Goal: Information Seeking & Learning: Learn about a topic

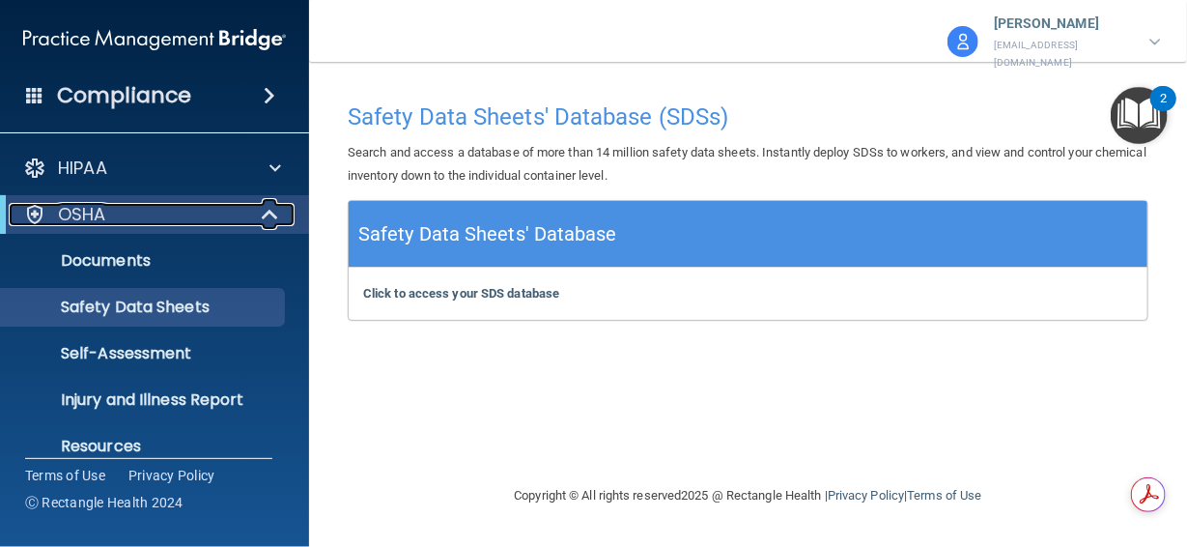
click at [268, 213] on span at bounding box center [272, 214] width 16 height 23
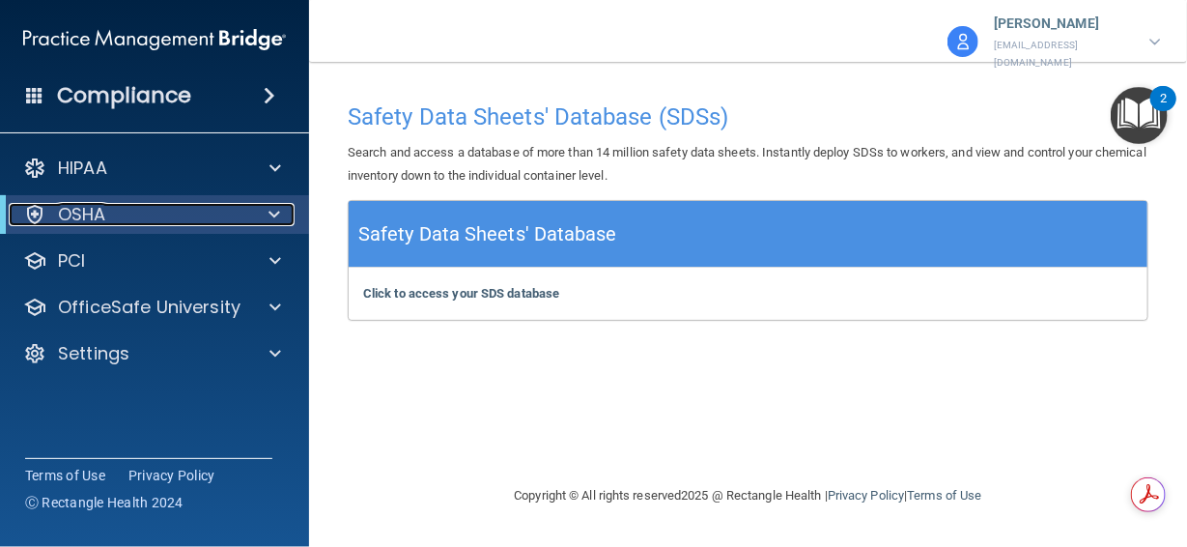
click at [268, 213] on span at bounding box center [274, 214] width 12 height 23
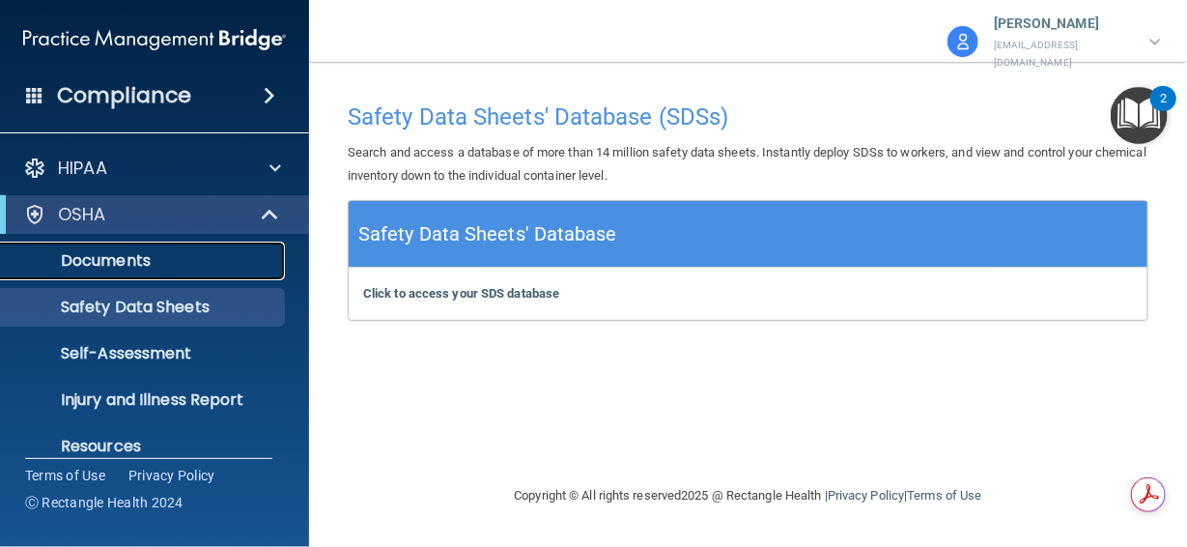
click at [110, 266] on p "Documents" at bounding box center [145, 260] width 264 height 19
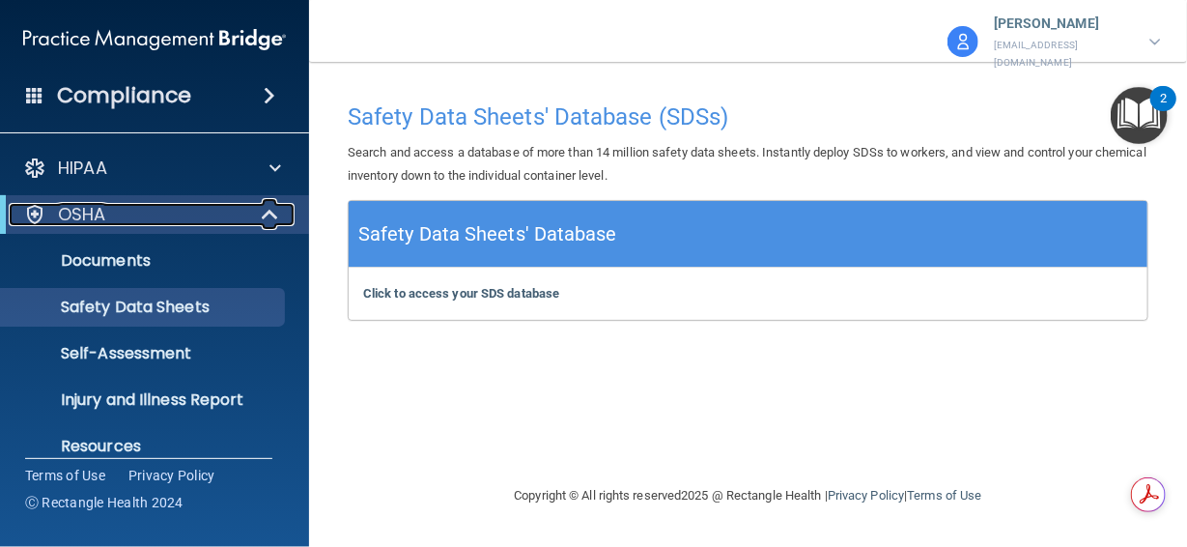
click at [273, 217] on span at bounding box center [272, 214] width 16 height 23
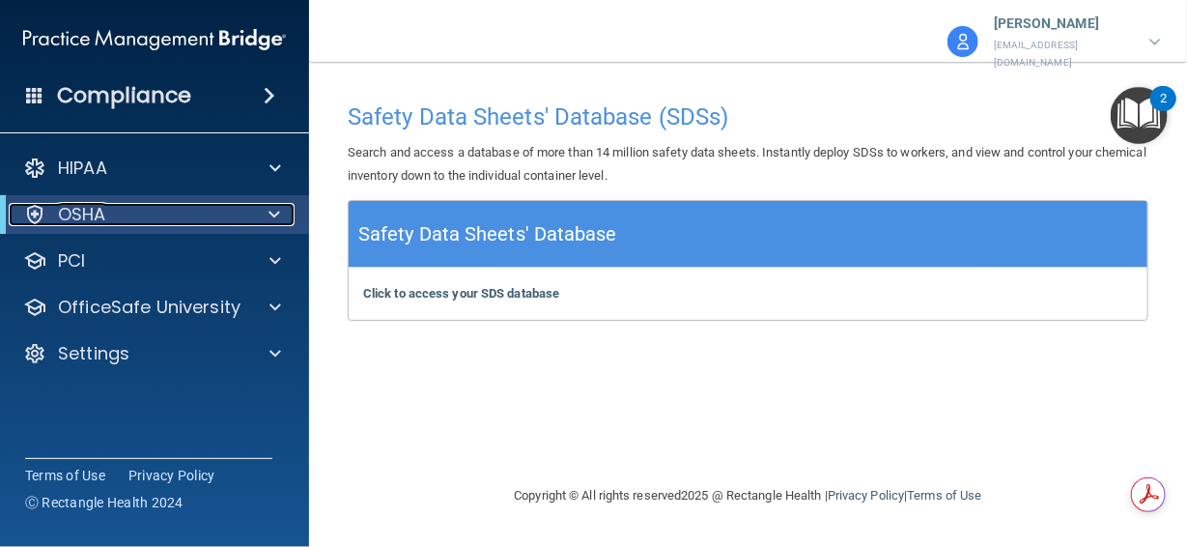
click at [274, 213] on span at bounding box center [274, 214] width 12 height 23
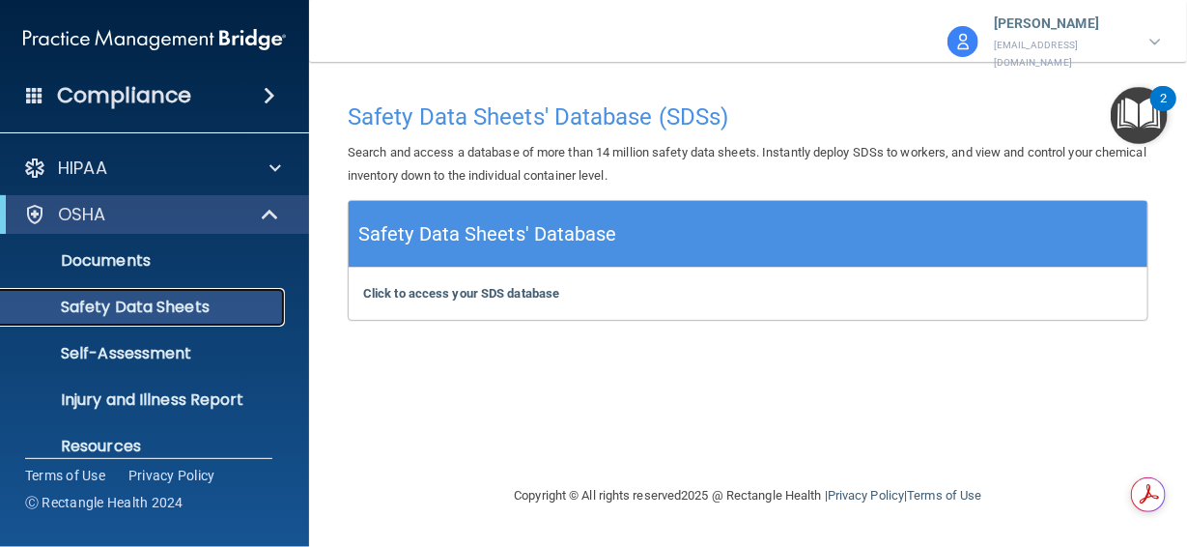
click at [153, 304] on p "Safety Data Sheets" at bounding box center [145, 306] width 264 height 19
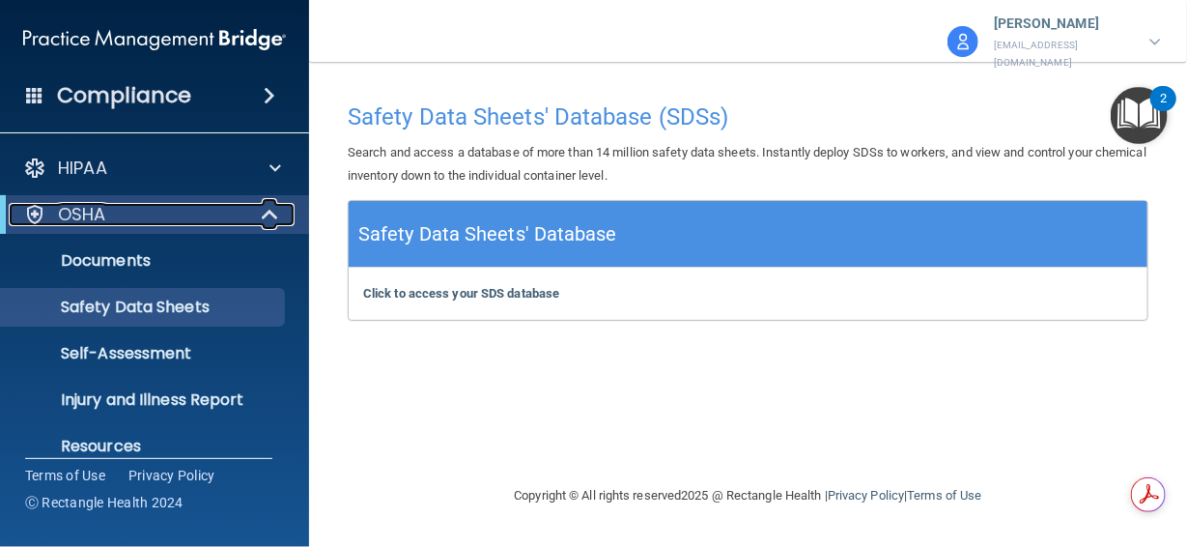
click at [270, 211] on span at bounding box center [272, 214] width 16 height 23
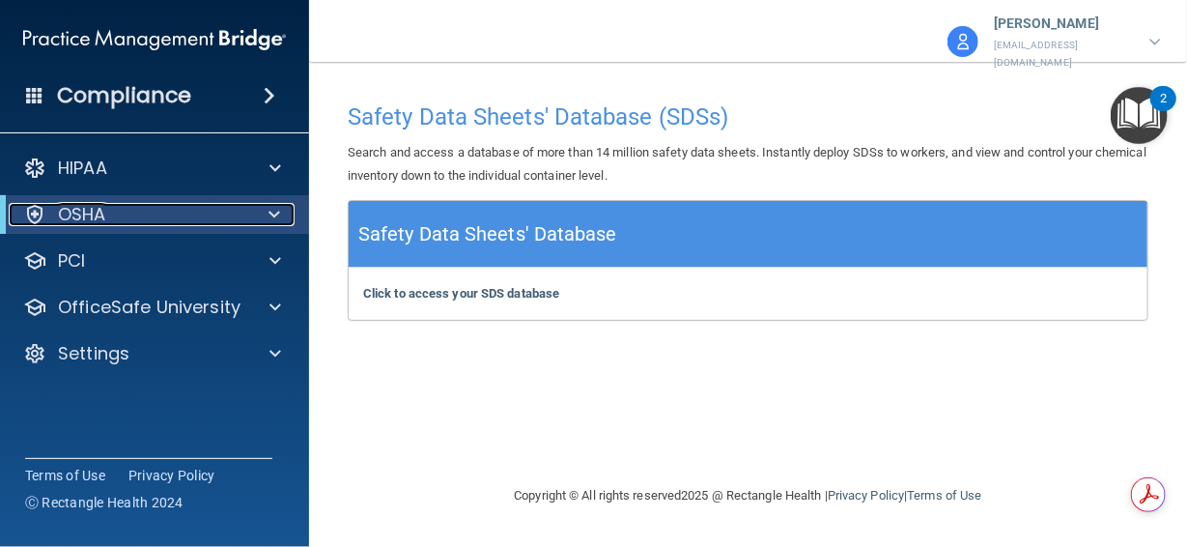
click at [270, 211] on span at bounding box center [274, 214] width 12 height 23
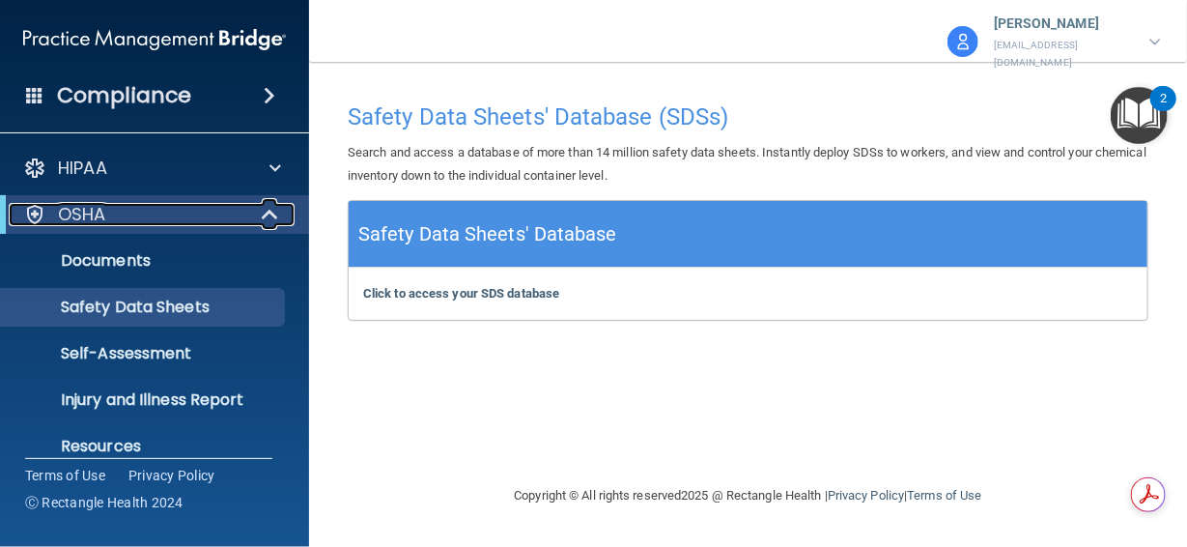
click at [270, 211] on span at bounding box center [272, 214] width 16 height 23
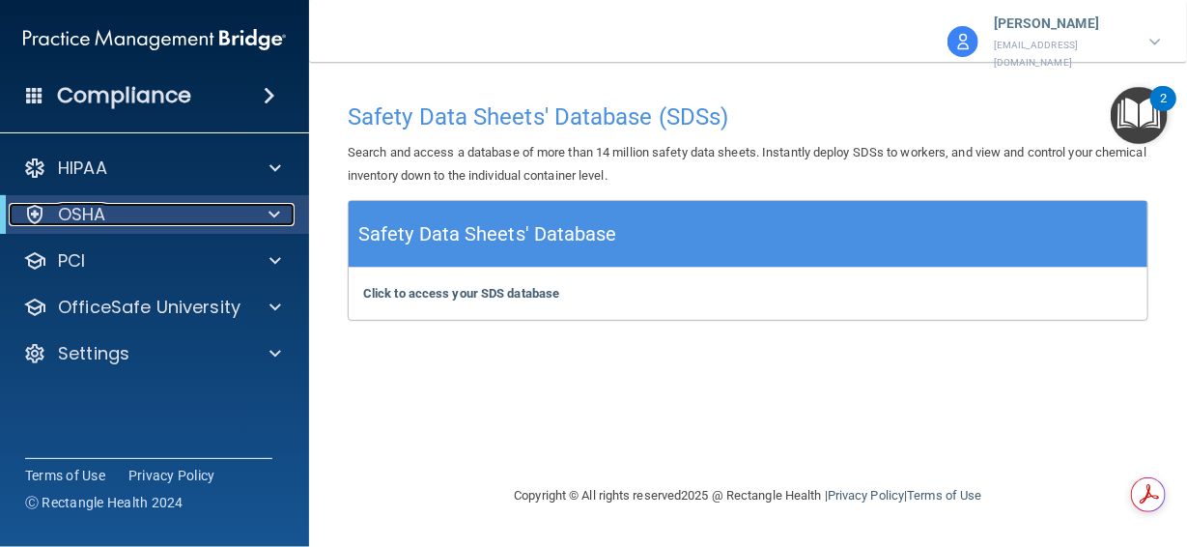
click at [274, 210] on span at bounding box center [274, 214] width 12 height 23
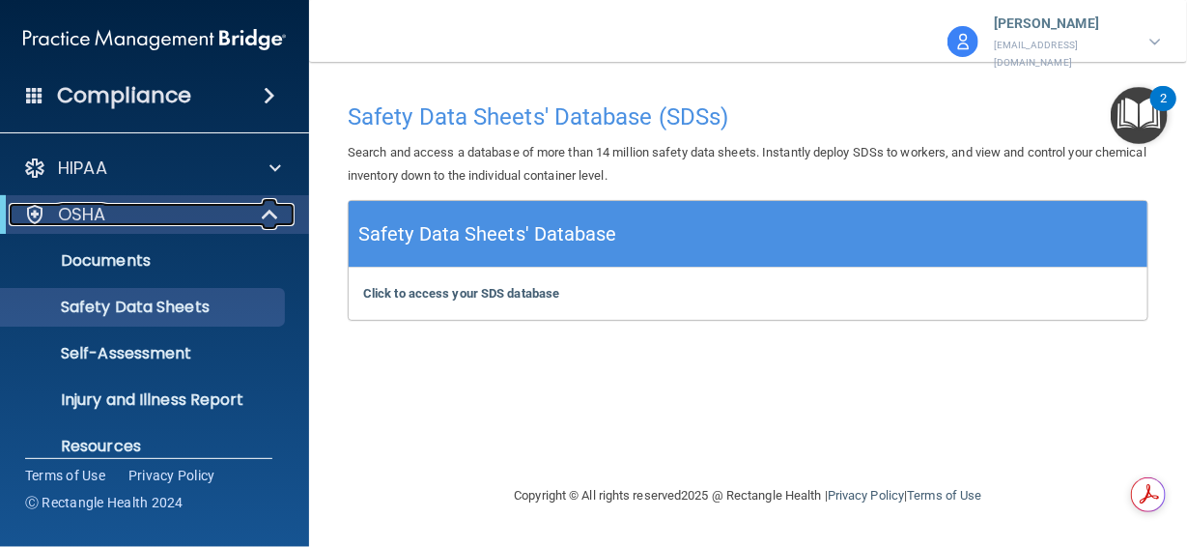
click at [267, 214] on span at bounding box center [272, 214] width 16 height 23
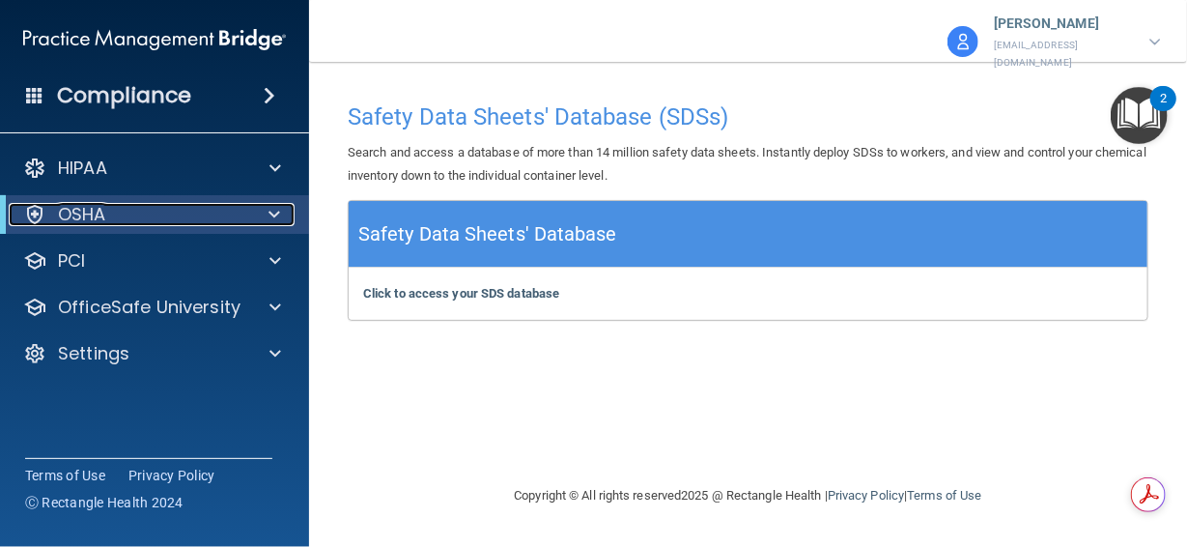
click at [263, 214] on div at bounding box center [270, 214] width 47 height 23
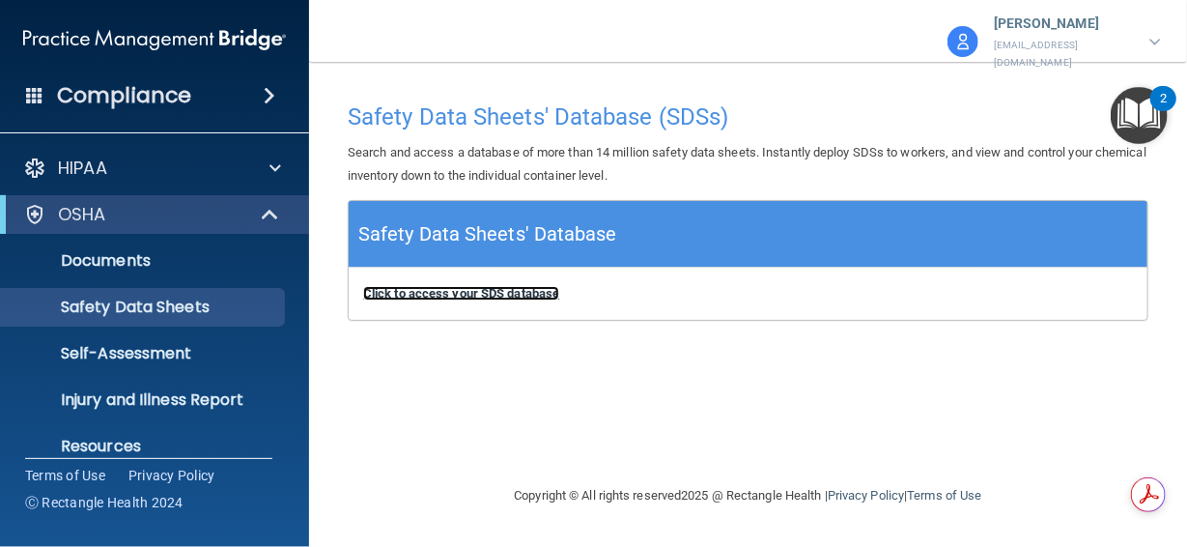
click at [443, 286] on b "Click to access your SDS database" at bounding box center [461, 293] width 196 height 14
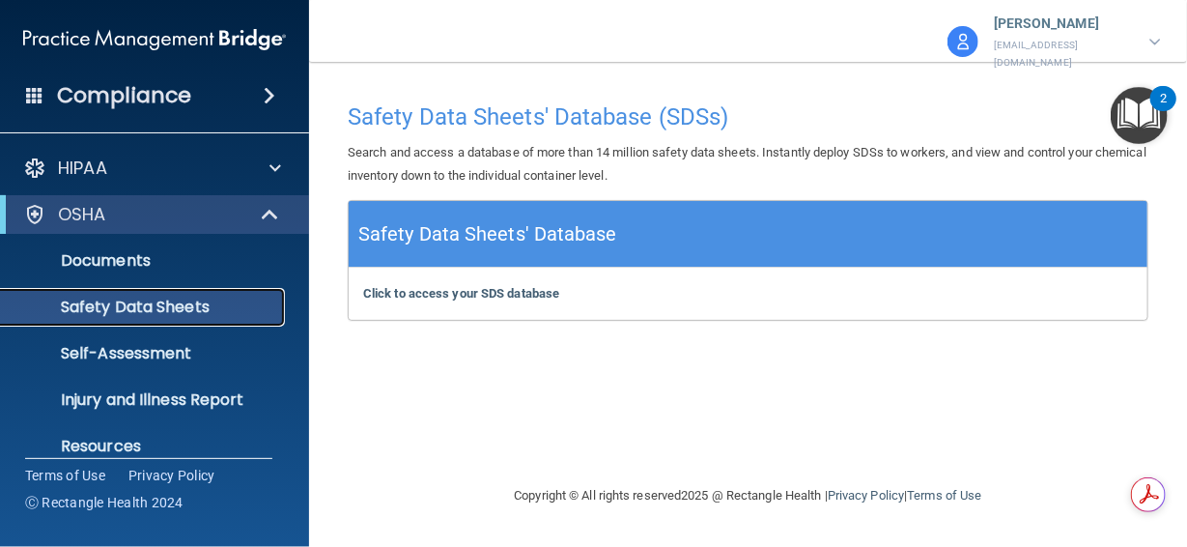
click at [114, 312] on p "Safety Data Sheets" at bounding box center [145, 306] width 264 height 19
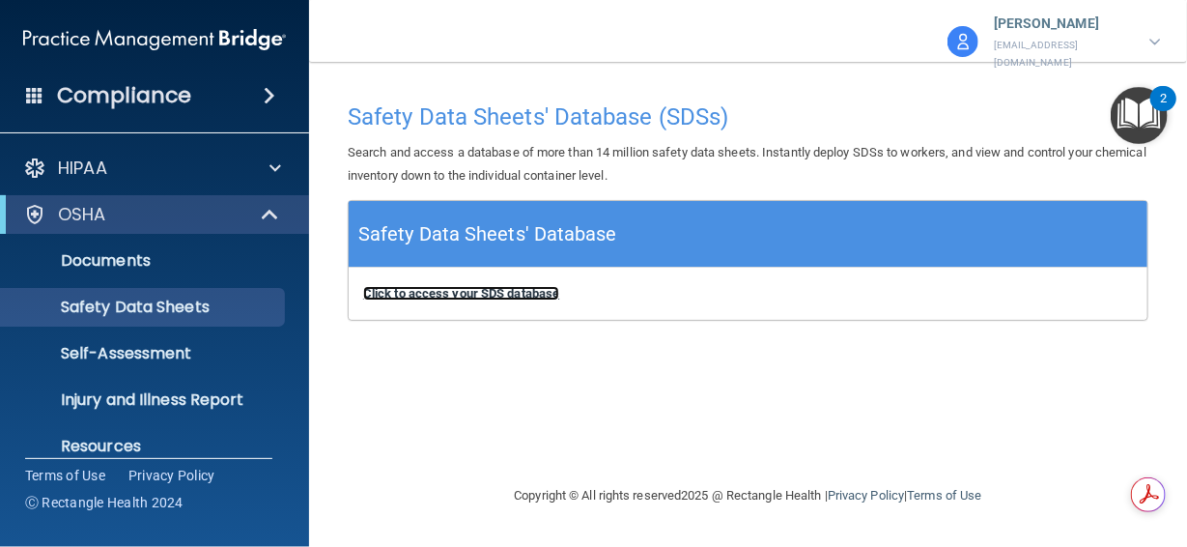
click at [490, 286] on b "Click to access your SDS database" at bounding box center [461, 293] width 196 height 14
click at [1078, 52] on p "[EMAIL_ADDRESS][DOMAIN_NAME]" at bounding box center [1062, 55] width 136 height 36
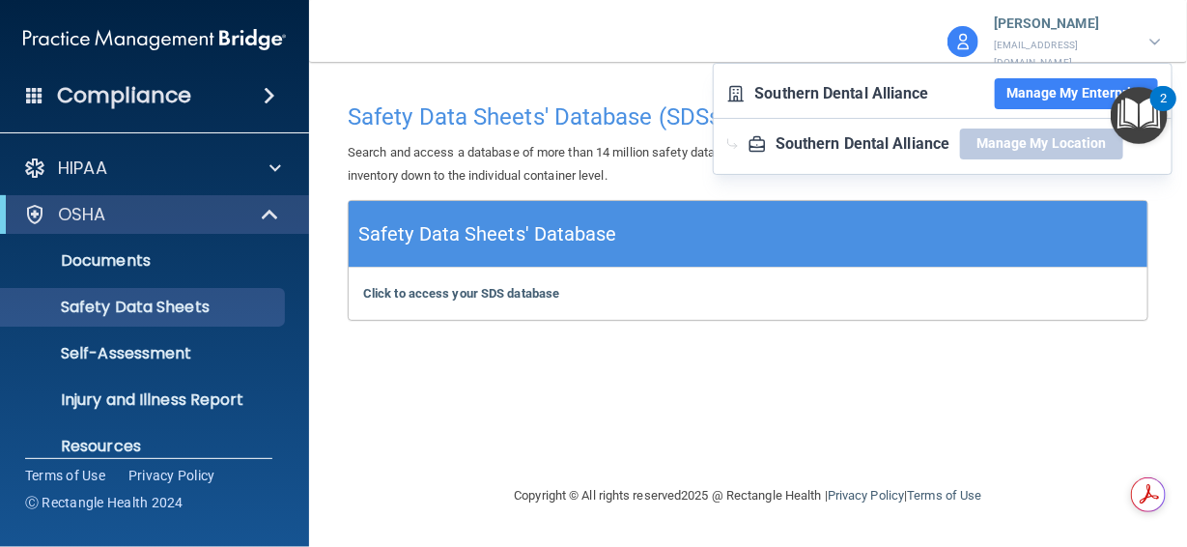
click at [1039, 94] on button "Manage My Enterprise" at bounding box center [1076, 93] width 163 height 31
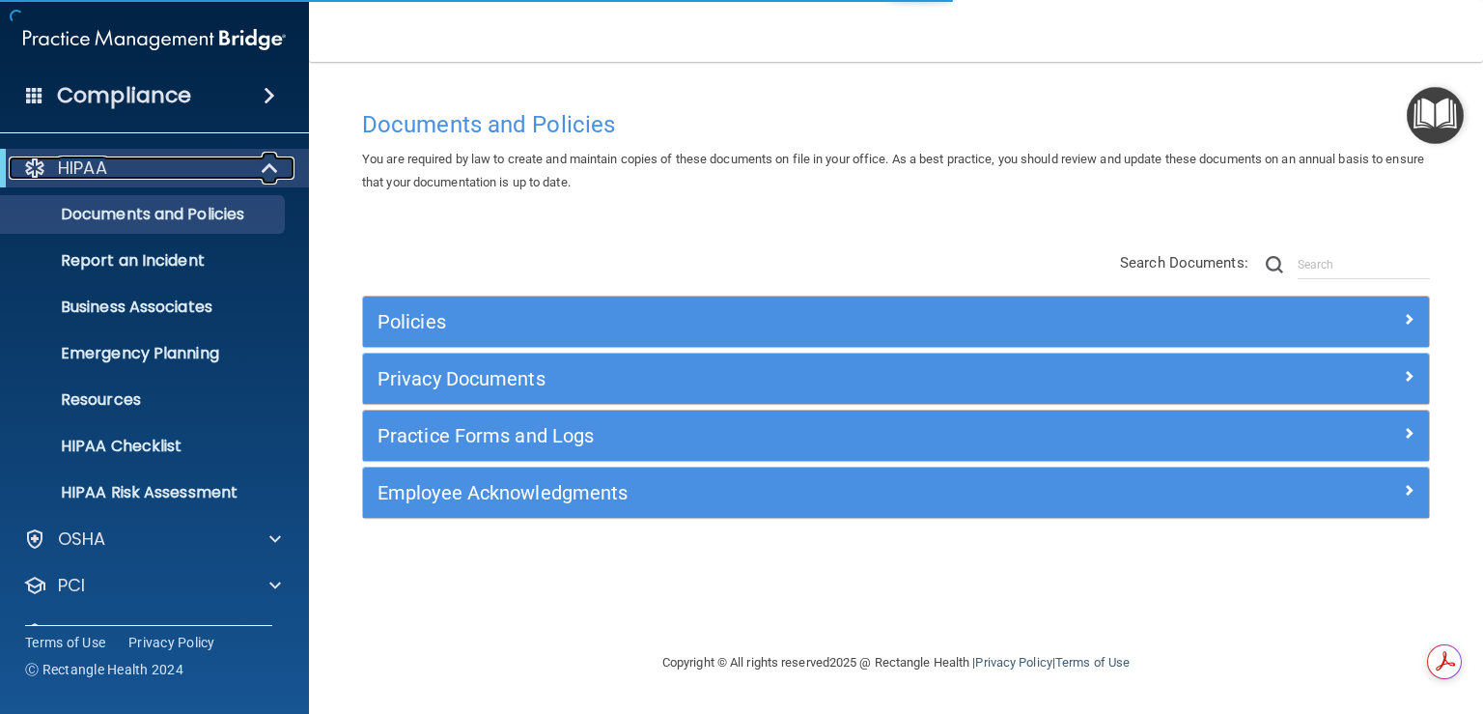
click at [275, 171] on span at bounding box center [272, 167] width 16 height 23
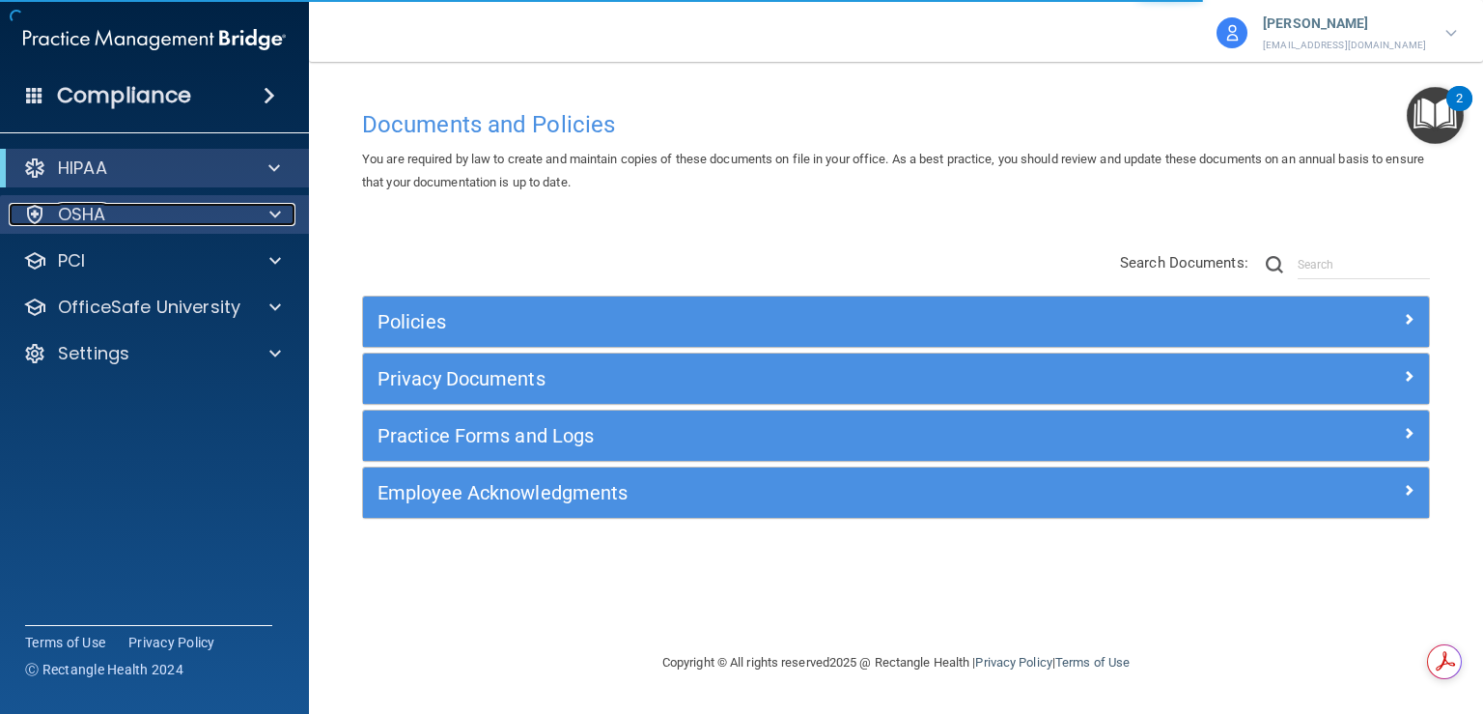
click at [267, 218] on div at bounding box center [272, 214] width 48 height 23
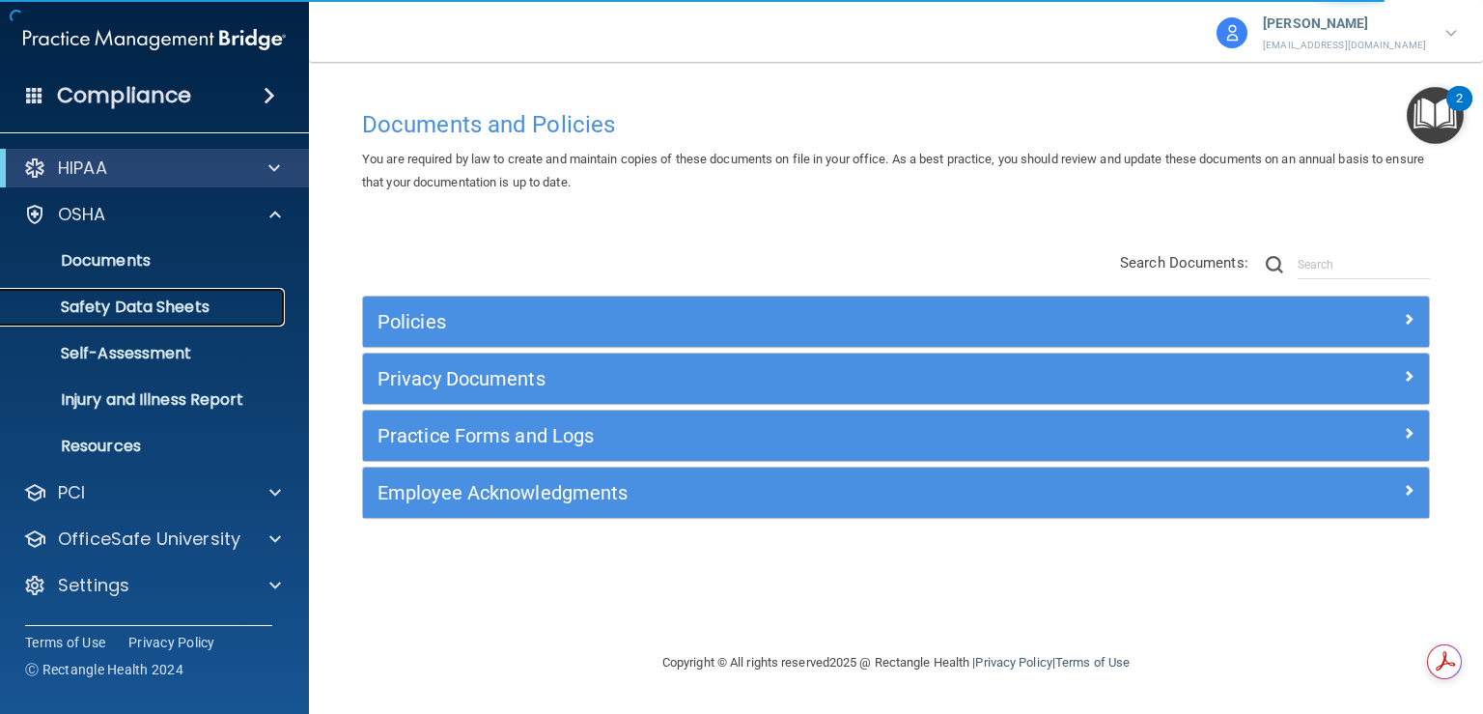
click at [108, 298] on p "Safety Data Sheets" at bounding box center [145, 306] width 264 height 19
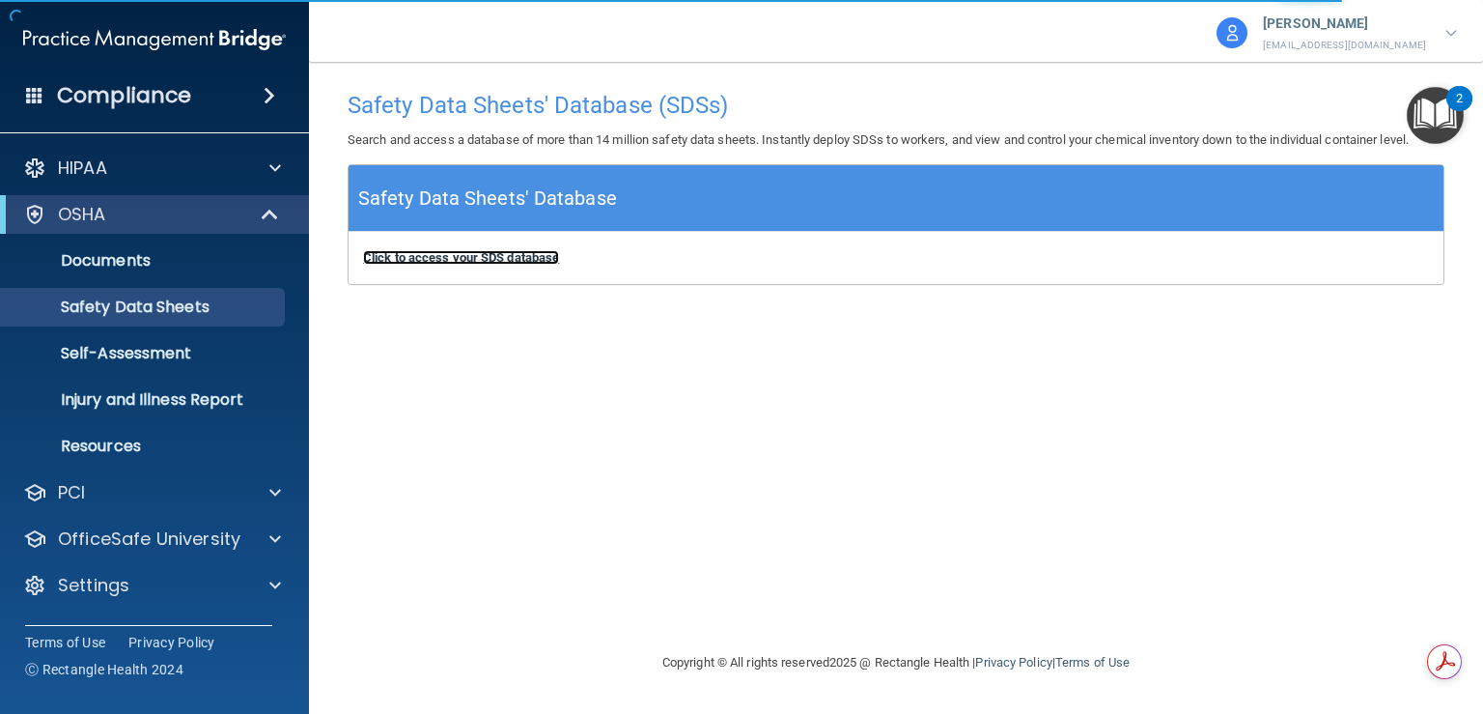
click at [477, 259] on b "Click to access your SDS database" at bounding box center [461, 257] width 196 height 14
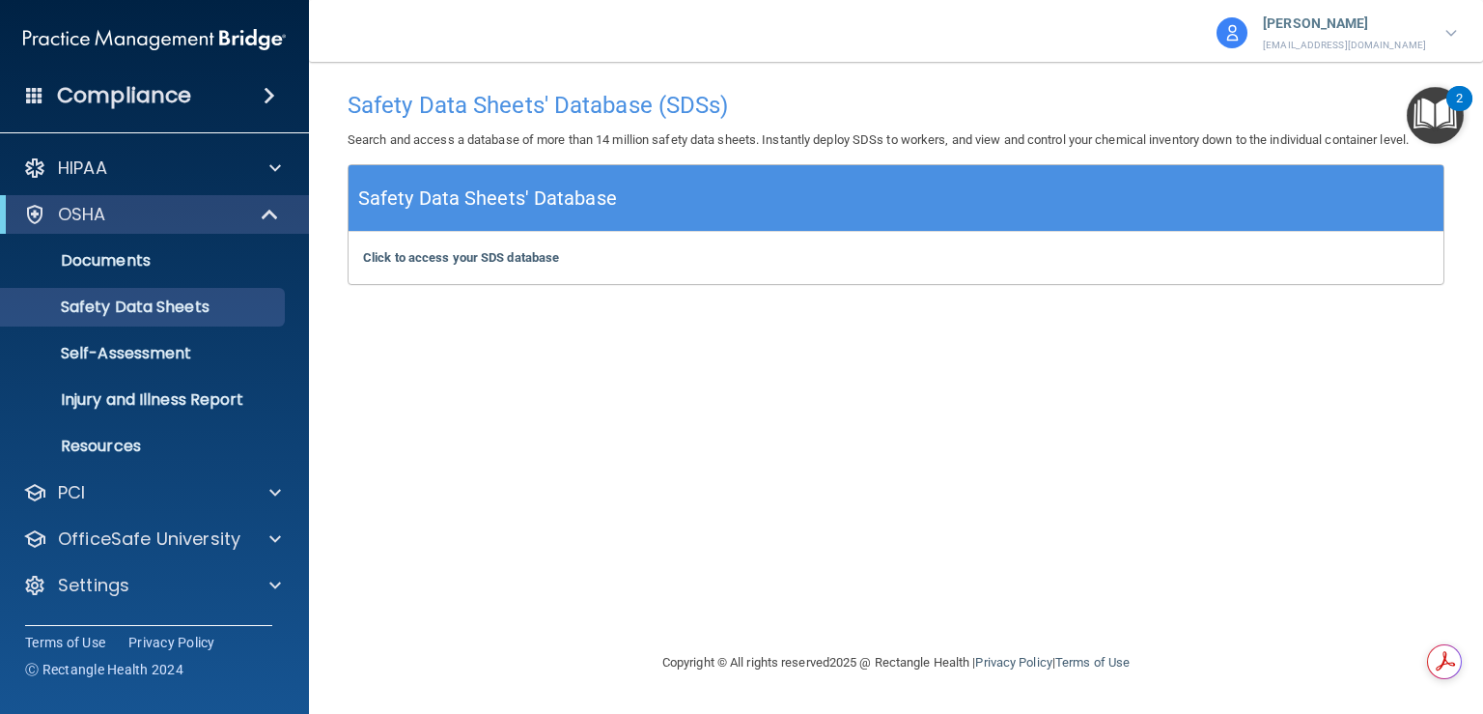
click at [490, 245] on div "Click to access your SDS database Click to access your SDS database" at bounding box center [896, 258] width 1095 height 52
click at [494, 259] on b "Click to access your SDS database" at bounding box center [461, 257] width 196 height 14
click at [502, 264] on b "Click to access your SDS database" at bounding box center [461, 257] width 196 height 14
